Goal: Task Accomplishment & Management: Manage account settings

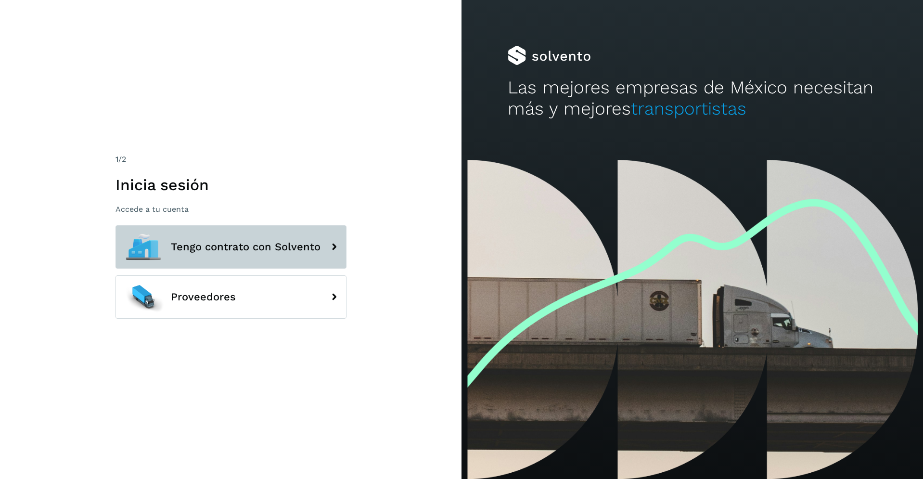
click at [248, 245] on span "Tengo contrato con Solvento" at bounding box center [246, 247] width 150 height 12
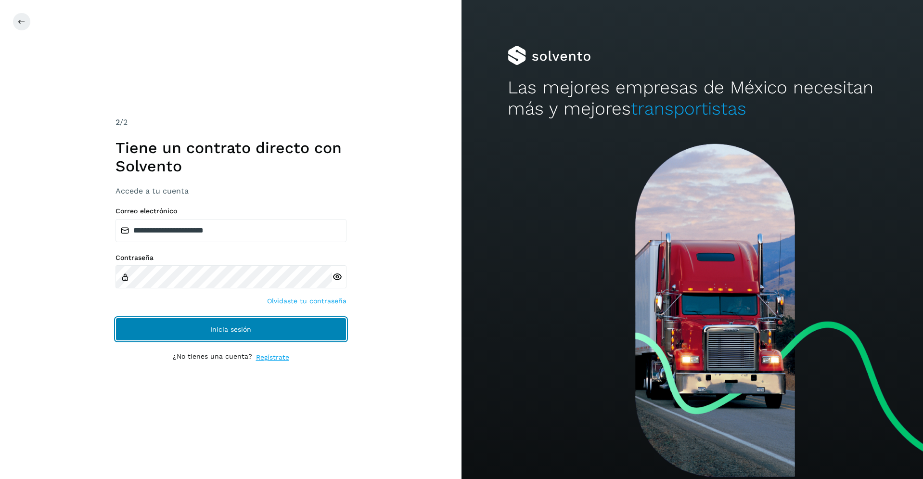
click at [229, 330] on span "Inicia sesión" at bounding box center [230, 329] width 41 height 7
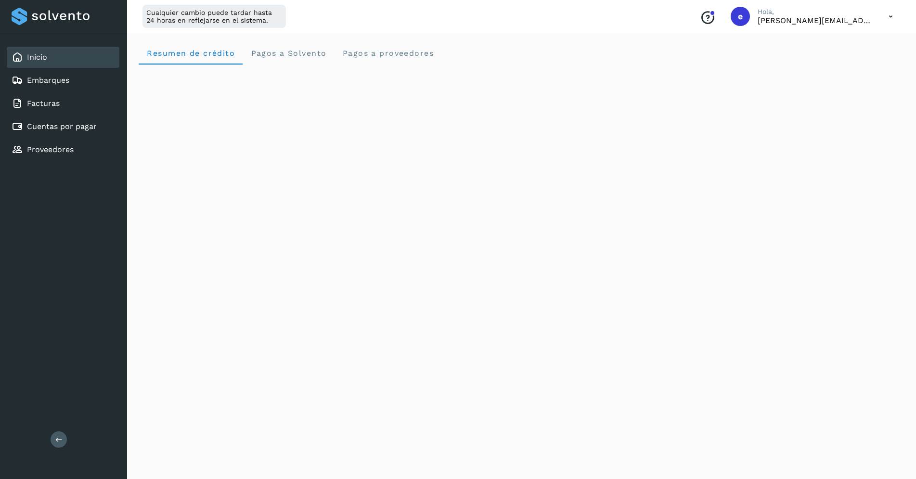
click at [887, 17] on icon at bounding box center [891, 17] width 20 height 20
click at [822, 62] on div "Cerrar sesión" at bounding box center [842, 62] width 115 height 18
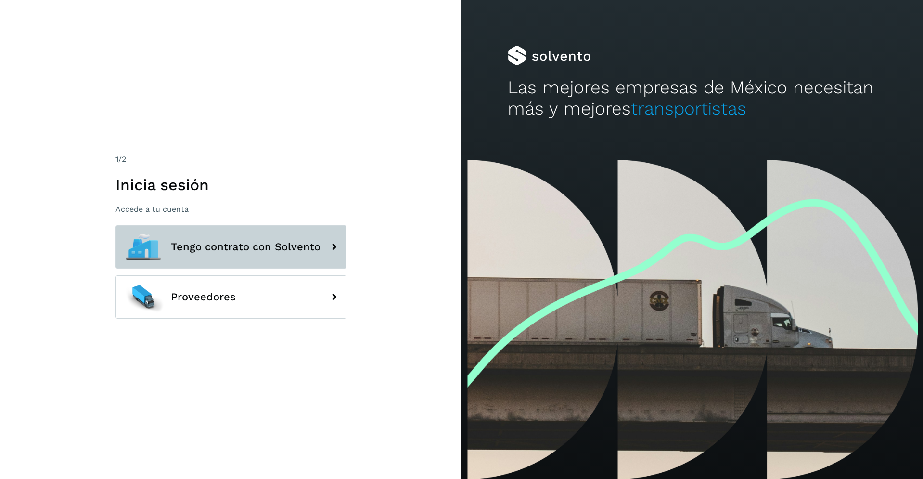
click at [264, 248] on span "Tengo contrato con Solvento" at bounding box center [246, 247] width 150 height 12
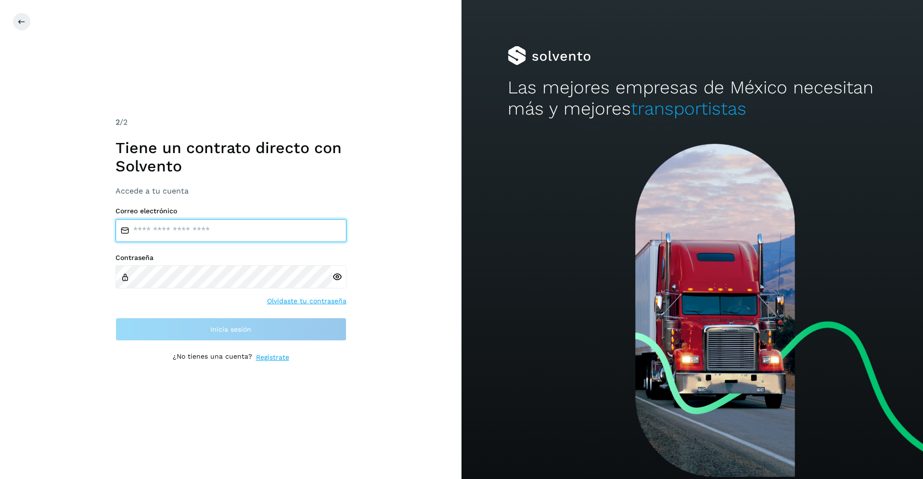
type input "**********"
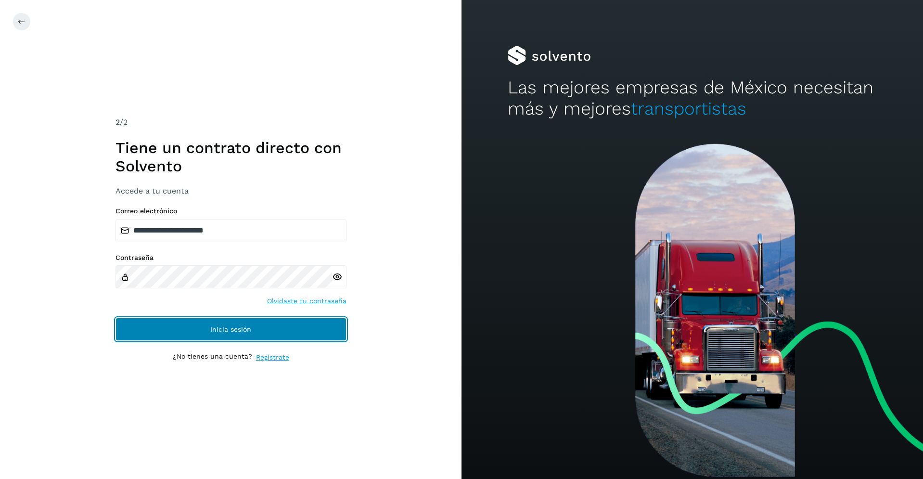
click at [223, 328] on span "Inicia sesión" at bounding box center [230, 329] width 41 height 7
